Goal: Navigation & Orientation: Find specific page/section

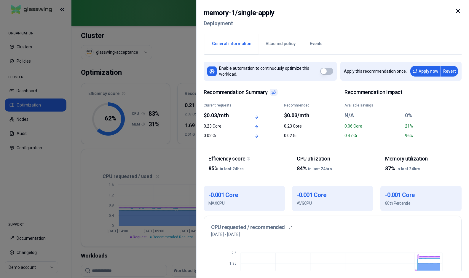
click at [458, 12] on icon at bounding box center [458, 10] width 7 height 7
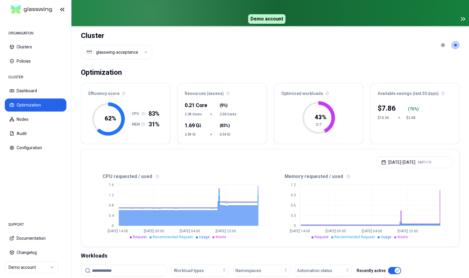
click at [134, 49] on html "ORGANISATION Clusters Policies CLUSTER Dashboard Optimization Nodes Audit Confi…" at bounding box center [234, 139] width 469 height 278
click at [465, 19] on icon at bounding box center [464, 19] width 1 height 3
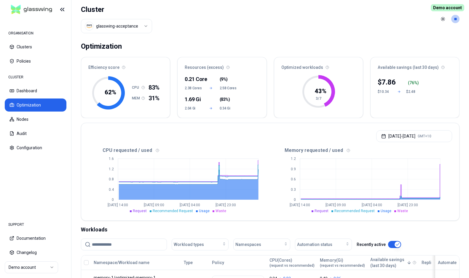
click at [454, 8] on span "Demo account" at bounding box center [448, 7] width 34 height 7
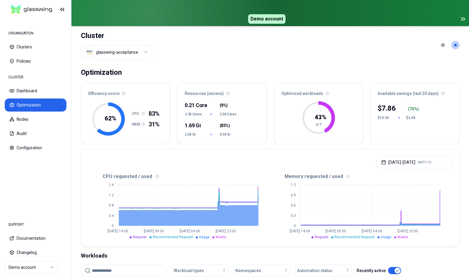
click at [464, 18] on icon at bounding box center [463, 18] width 7 height 7
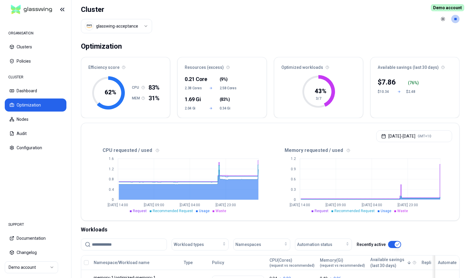
click at [450, 9] on span "Demo account" at bounding box center [448, 7] width 34 height 7
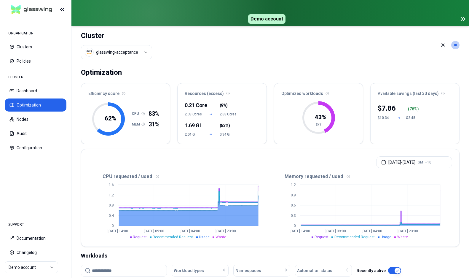
click at [465, 19] on icon at bounding box center [464, 19] width 1 height 3
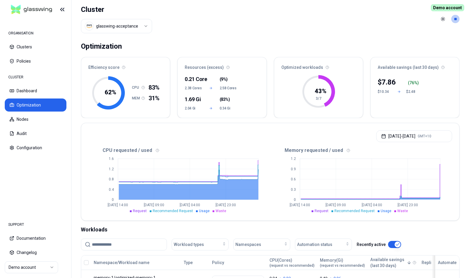
click at [456, 7] on span "Demo account" at bounding box center [448, 7] width 34 height 7
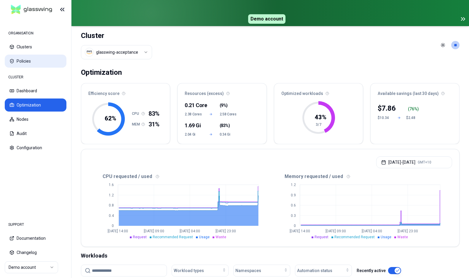
click at [463, 19] on icon at bounding box center [462, 19] width 1 height 3
